Goal: Communication & Community: Answer question/provide support

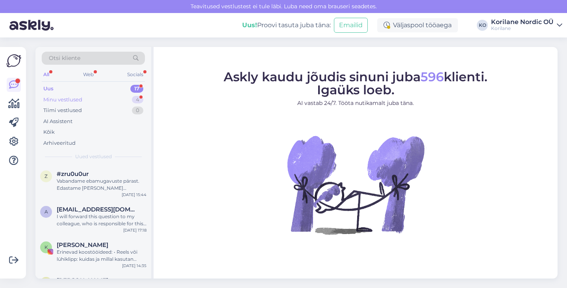
click at [76, 100] on div "Minu vestlused" at bounding box center [62, 100] width 39 height 8
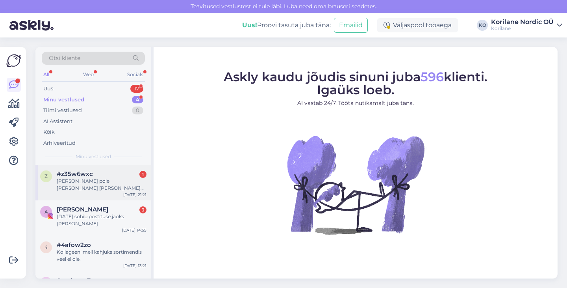
click at [92, 189] on div "[PERSON_NAME] pole [PERSON_NAME] [PERSON_NAME] teavitust saanud. Kuid [PERSON_N…" at bounding box center [102, 184] width 90 height 14
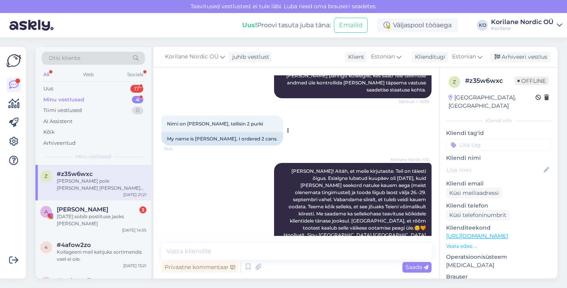
scroll to position [364, 0]
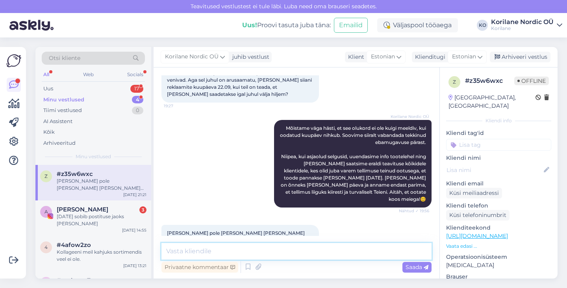
click at [195, 256] on textarea at bounding box center [296, 251] width 270 height 17
paste textarea "Võimalik, et meie teavitus on sattunud rämpsposti või reklaamide kausta – palun…"
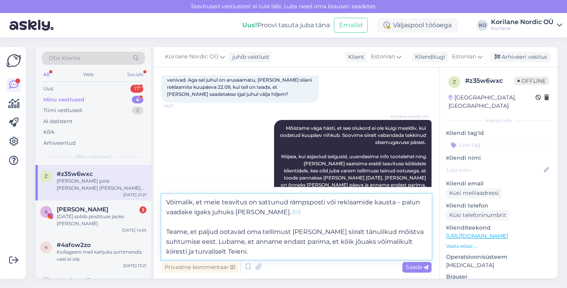
click at [278, 213] on textarea "Võimalik, et meie teavitus on sattunud rämpsposti või reklaamide kausta – palun…" at bounding box center [296, 226] width 270 height 65
drag, startPoint x: 326, startPoint y: 202, endPoint x: 402, endPoint y: 202, distance: 76.4
click at [402, 202] on textarea "Võimalik, et meie teavitus on sattunud rämpsposti või reklaamide kausta – palun…" at bounding box center [296, 226] width 270 height 65
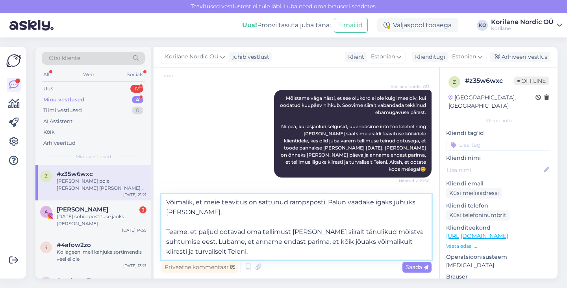
scroll to position [412, 0]
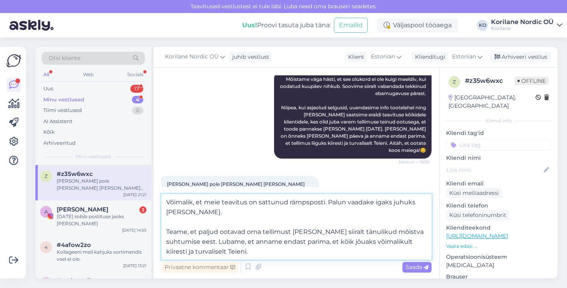
click at [167, 229] on textarea "Võimalik, et meie teavitus on sattunud rämpsposti. Palun vaadake igaks juhuks […" at bounding box center [296, 226] width 270 height 65
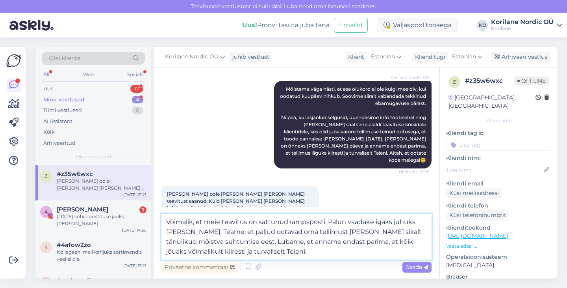
scroll to position [393, 0]
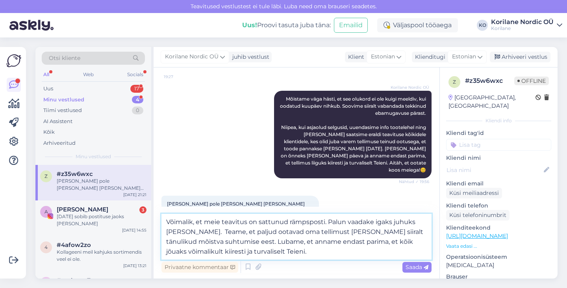
drag, startPoint x: 223, startPoint y: 230, endPoint x: 186, endPoint y: 230, distance: 36.6
click at [186, 230] on textarea "Võimalik, et meie teavitus on sattunud rämpsposti. Palun vaadake igaks juhuks […" at bounding box center [296, 236] width 270 height 46
click at [251, 231] on textarea "Võimalik, et meie teavitus on sattunud rämpsposti. Palun vaadake igaks juhuks […" at bounding box center [296, 236] width 270 height 46
drag, startPoint x: 222, startPoint y: 223, endPoint x: 165, endPoint y: 223, distance: 57.5
click at [165, 223] on textarea "Võimalik, et meie teavitus on sattunud rämpsposti. Palun vaadake igaks juhuks […" at bounding box center [296, 236] width 270 height 46
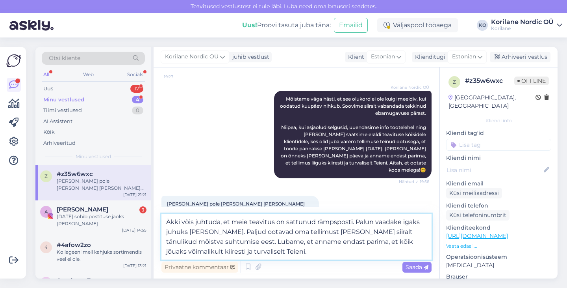
drag, startPoint x: 315, startPoint y: 222, endPoint x: 275, endPoint y: 221, distance: 39.8
click at [275, 221] on textarea "Äkki võis juhtuda, et meie teavitus on sattunud rämpsposti. Palun vaadake igaks…" at bounding box center [296, 236] width 270 height 46
drag, startPoint x: 219, startPoint y: 232, endPoint x: 338, endPoint y: 230, distance: 119.4
click at [338, 230] on textarea "Äkki võis juhtuda, et meie teavitus sattus Teie rämpsposti. Palun vaadake igaks…" at bounding box center [296, 236] width 270 height 46
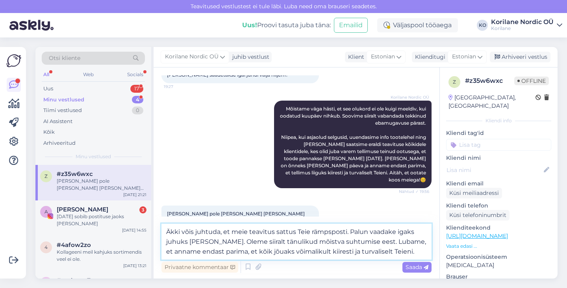
click at [368, 243] on textarea "Äkki võis juhtuda, et meie teavitus sattus Teie rämpsposti. Palun vaadake igaks…" at bounding box center [296, 241] width 270 height 36
drag, startPoint x: 411, startPoint y: 251, endPoint x: 252, endPoint y: 251, distance: 159.1
click at [252, 251] on textarea "Äkki võis juhtuda, et meie teavitus sattus Teie rämpsposti. Palun vaadake igaks…" at bounding box center [296, 241] width 270 height 36
click at [358, 252] on textarea "Äkki võis juhtuda, et meie teavitus sattus Teie rämpsposti. Palun vaadake igaks…" at bounding box center [296, 241] width 270 height 36
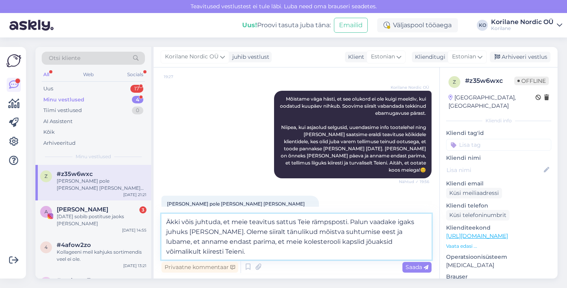
click at [301, 255] on textarea "Äkki võis juhtuda, et meie teavitus sattus Teie rämpsposti. Palun vaadake igaks…" at bounding box center [296, 236] width 270 height 46
drag, startPoint x: 188, startPoint y: 251, endPoint x: 400, endPoint y: 255, distance: 211.9
click at [400, 255] on textarea "Äkki võis juhtuda, et meie teavitus sattus Teie rämpsposti. Palun vaadake igaks…" at bounding box center [296, 236] width 270 height 46
type textarea "Äkki võis juhtuda, et meie teavitus sattus Teie rämpsposti. Palun vaadake igaks…"
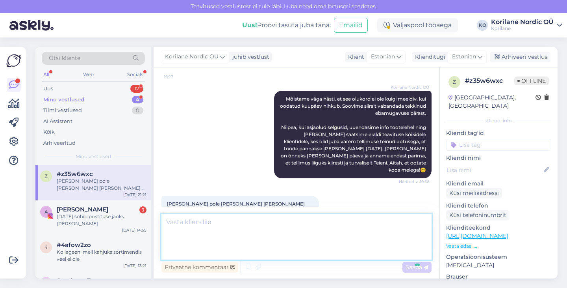
scroll to position [442, 0]
